Goal: Information Seeking & Learning: Learn about a topic

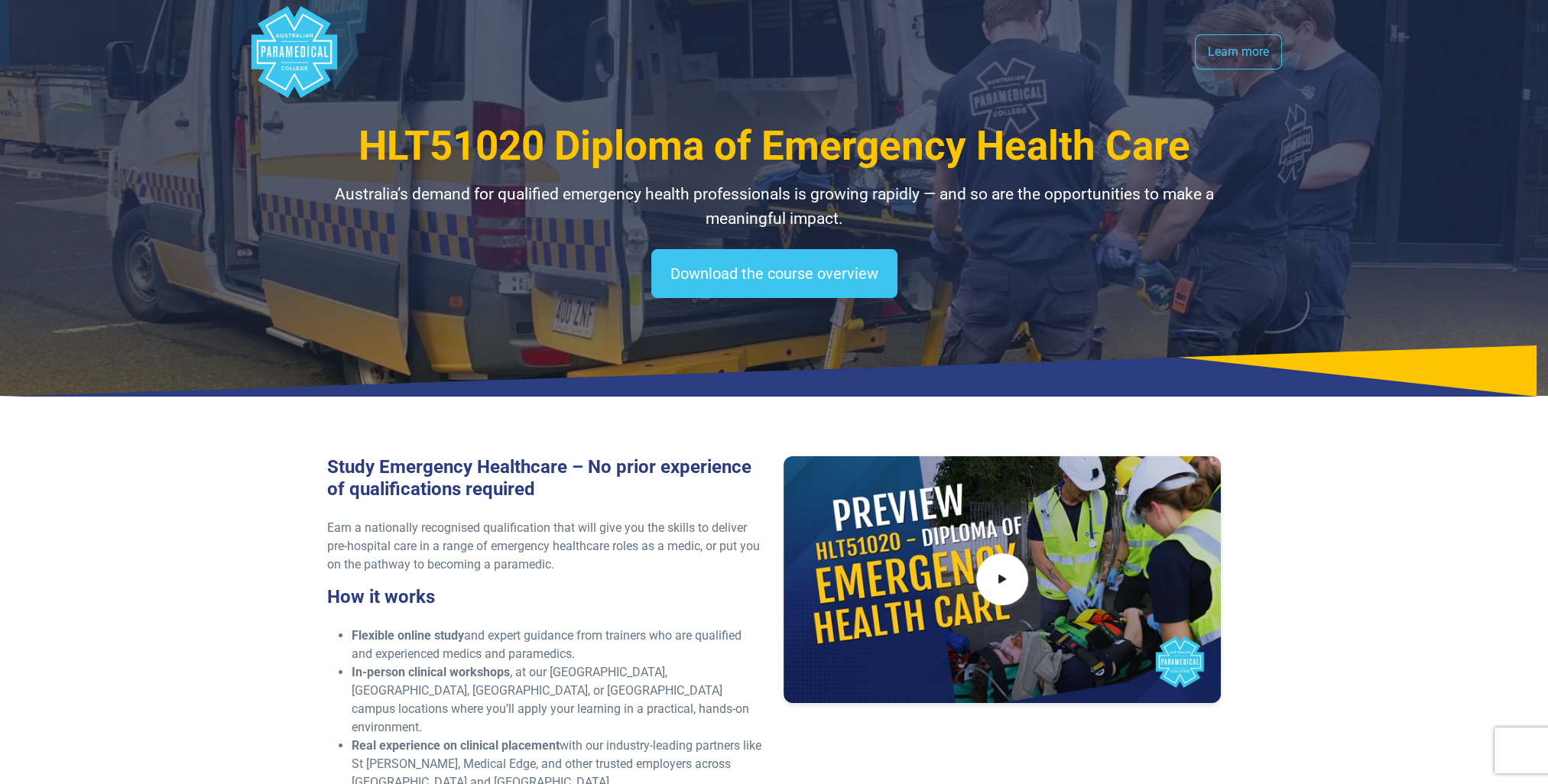
click at [271, 57] on polygon "Australian Paramedical College" at bounding box center [293, 52] width 85 height 92
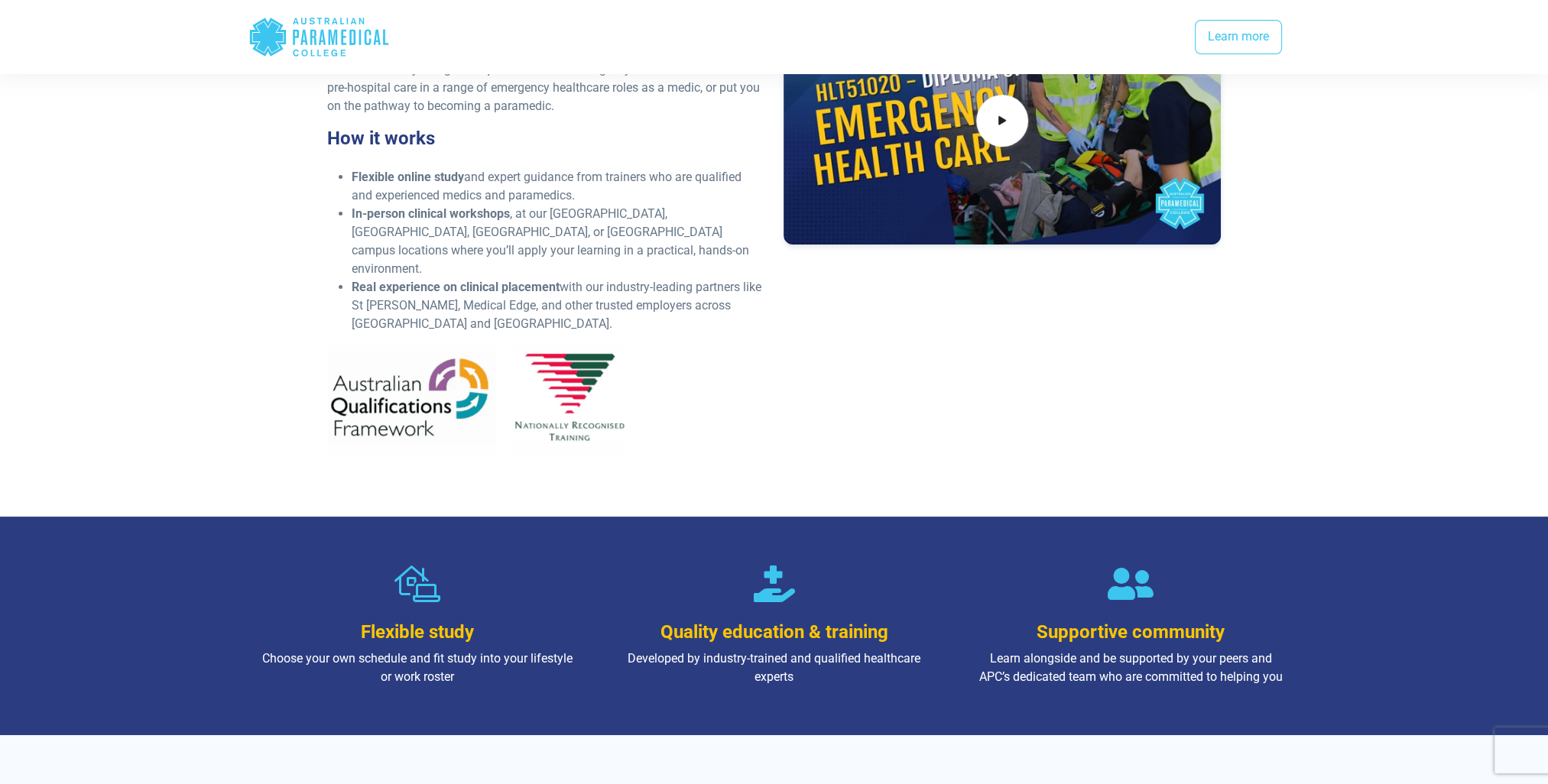
scroll to position [765, 0]
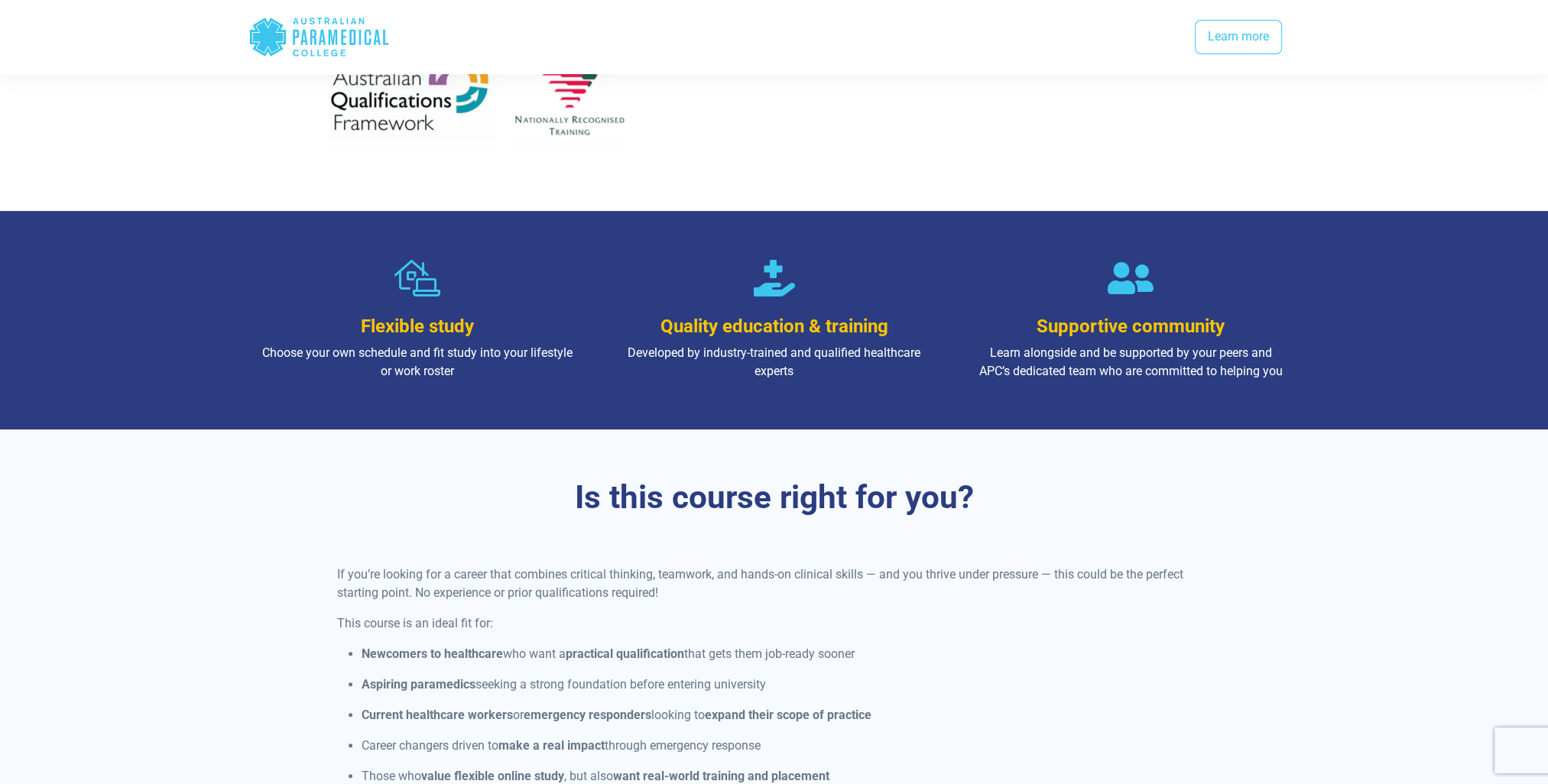
click at [298, 35] on icon "Australian Paramedical College" at bounding box center [296, 37] width 6 height 15
click at [1227, 29] on link "Learn more" at bounding box center [1238, 38] width 87 height 35
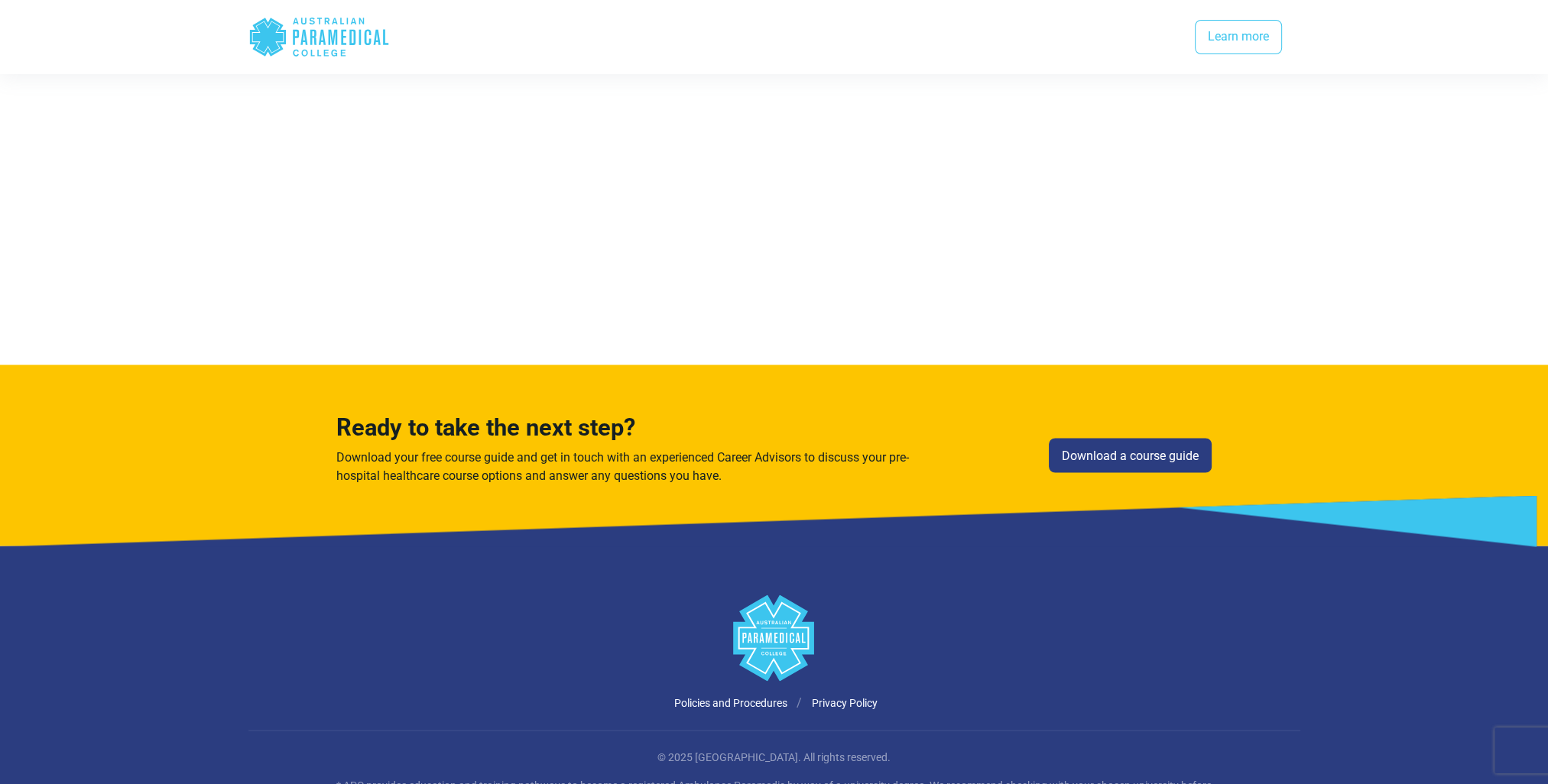
scroll to position [3738, 0]
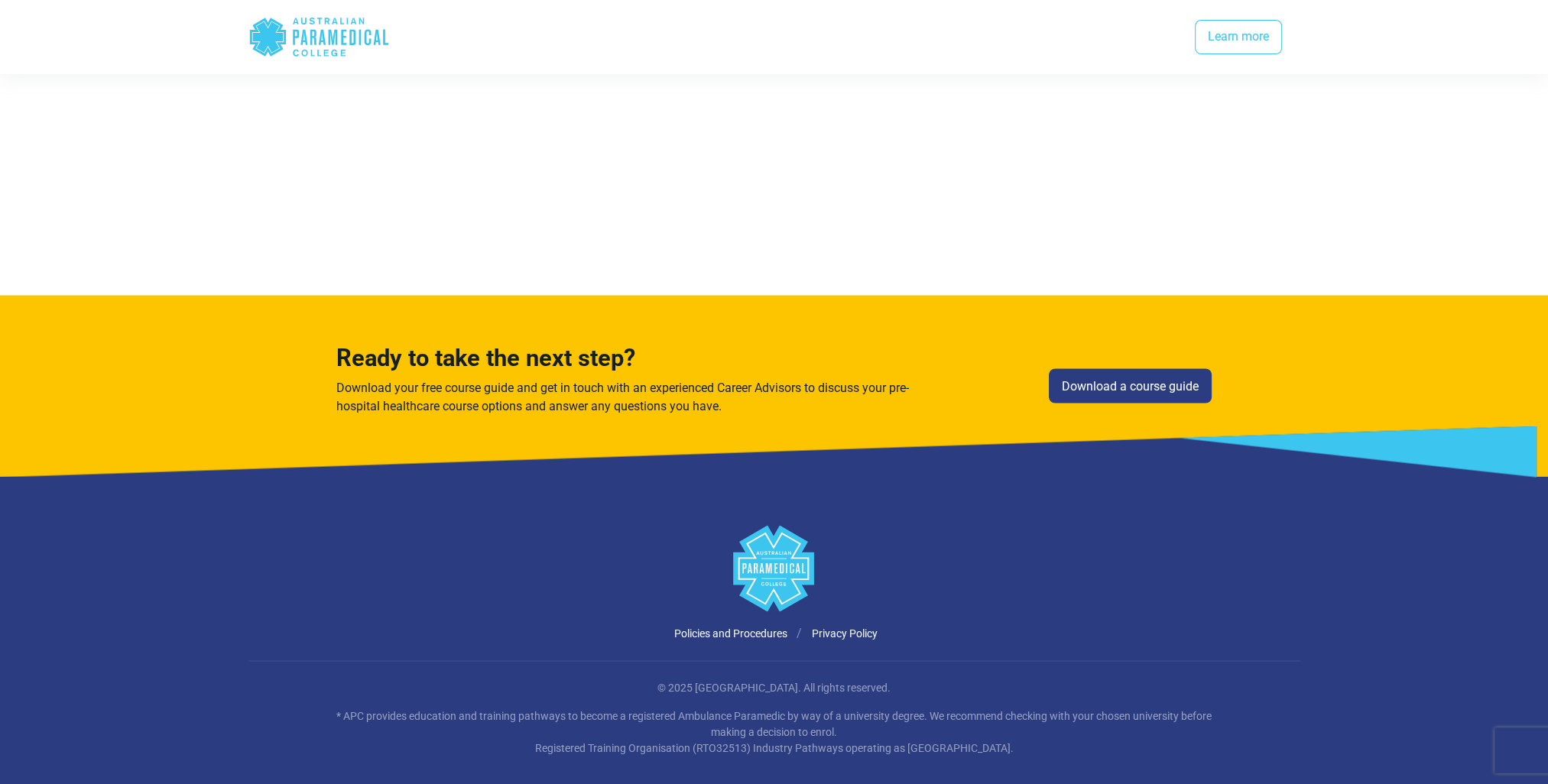
click at [762, 558] on polygon at bounding box center [774, 569] width 81 height 86
drag, startPoint x: 819, startPoint y: 669, endPoint x: 673, endPoint y: 668, distance: 146.0
click at [673, 679] on p "© 2025 [GEOGRAPHIC_DATA]. All rights reserved." at bounding box center [774, 687] width 895 height 16
copy p "Australian Paramedical College"
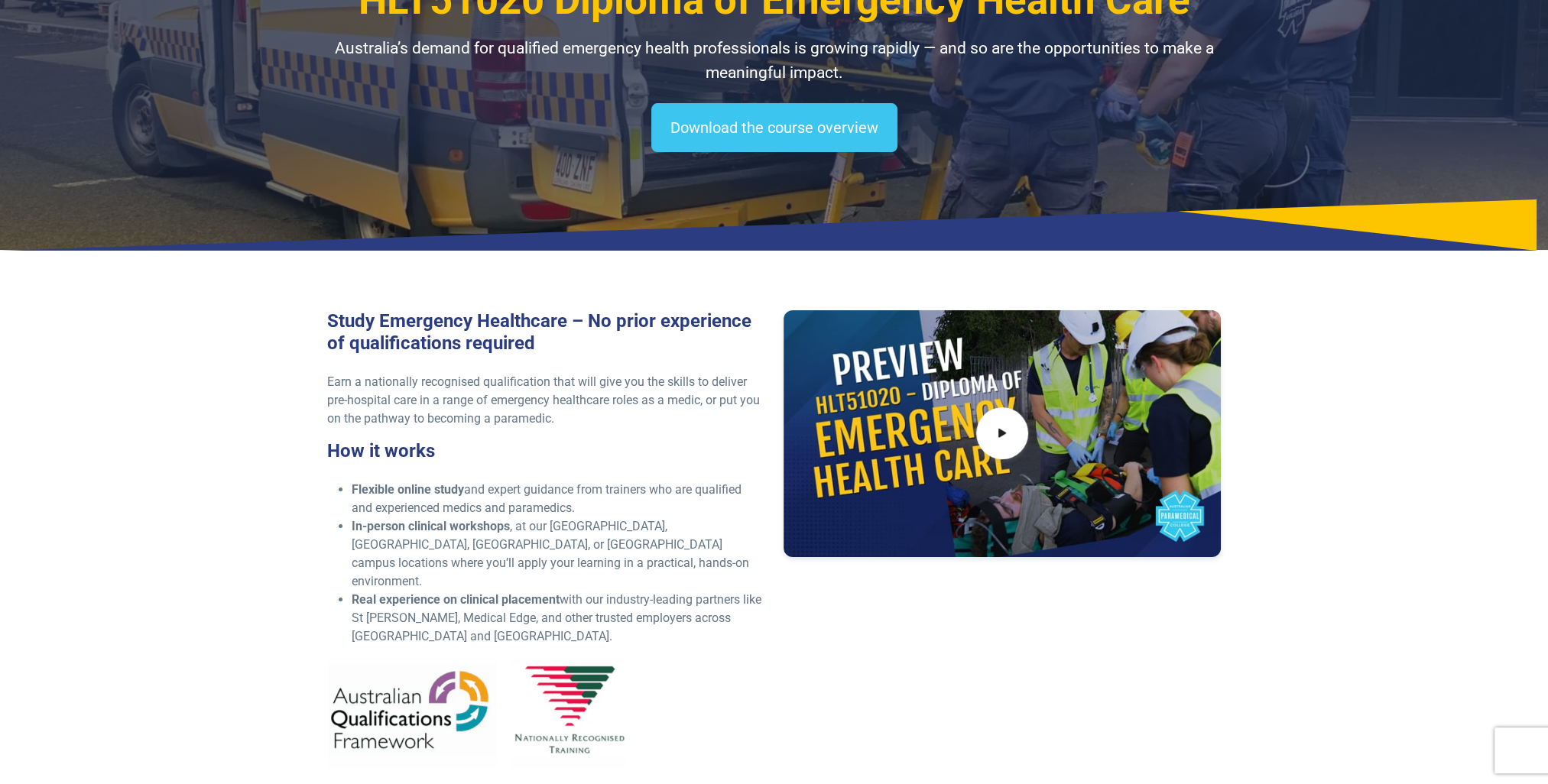
scroll to position [0, 0]
